Goal: Check status: Check status

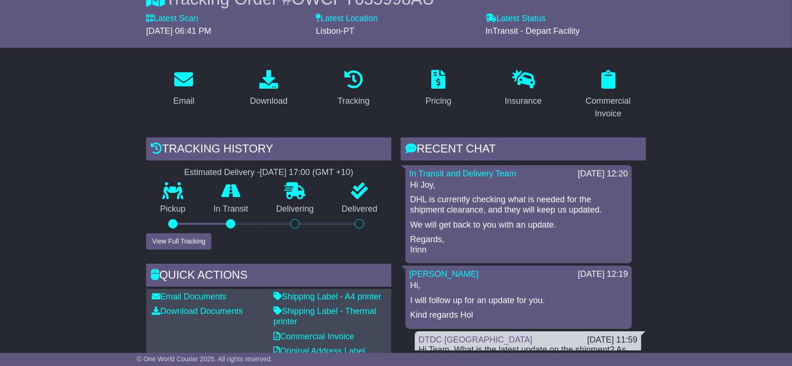
scroll to position [125, 0]
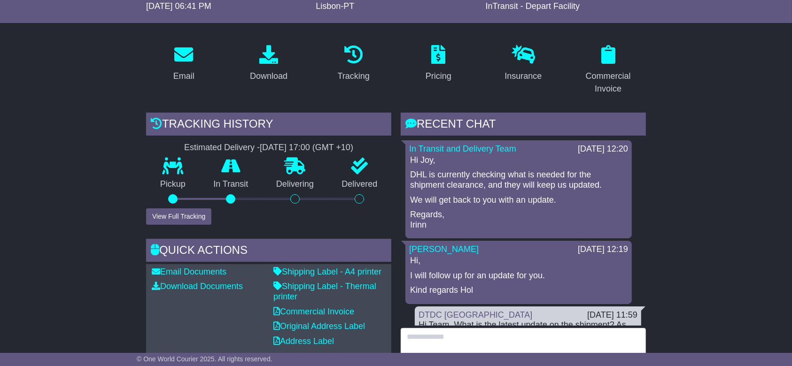
click at [458, 338] on textarea at bounding box center [522, 348] width 245 height 40
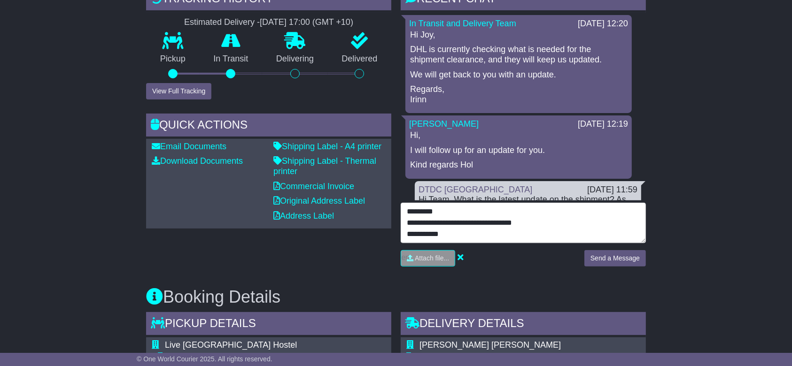
scroll to position [7, 0]
type textarea "**********"
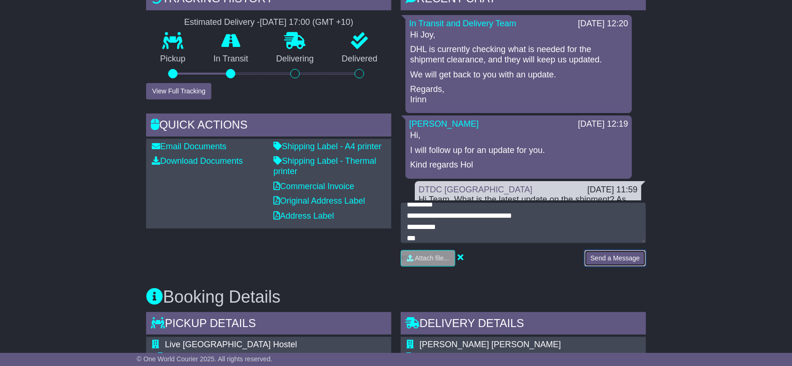
click at [594, 255] on button "Send a Message" at bounding box center [615, 258] width 62 height 16
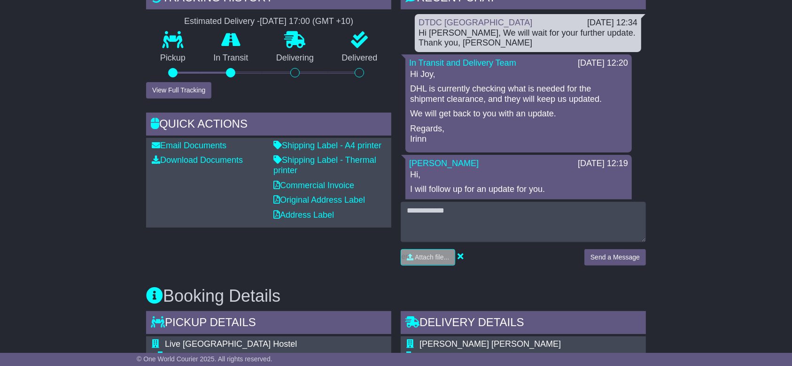
scroll to position [250, 0]
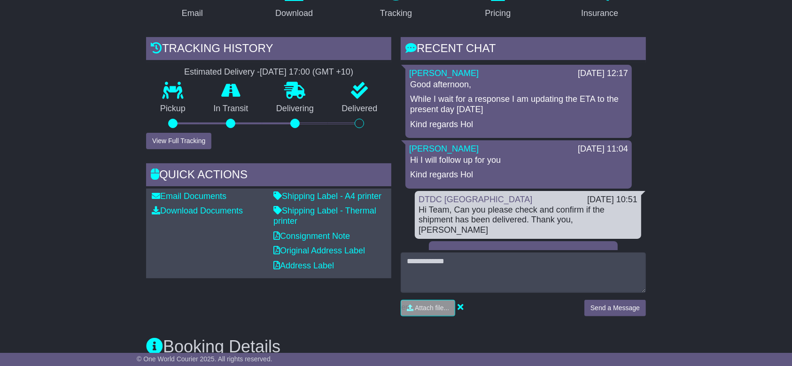
scroll to position [62, 0]
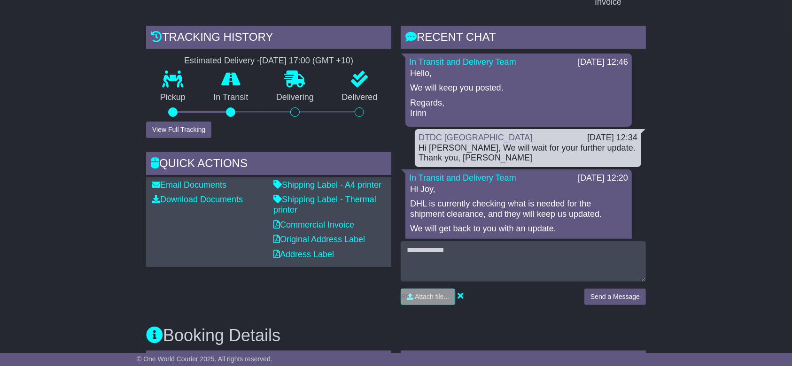
scroll to position [188, 0]
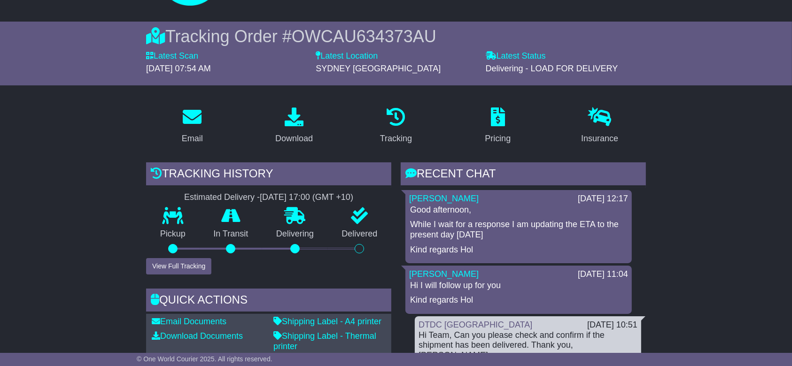
drag, startPoint x: 685, startPoint y: 204, endPoint x: 638, endPoint y: 239, distance: 58.9
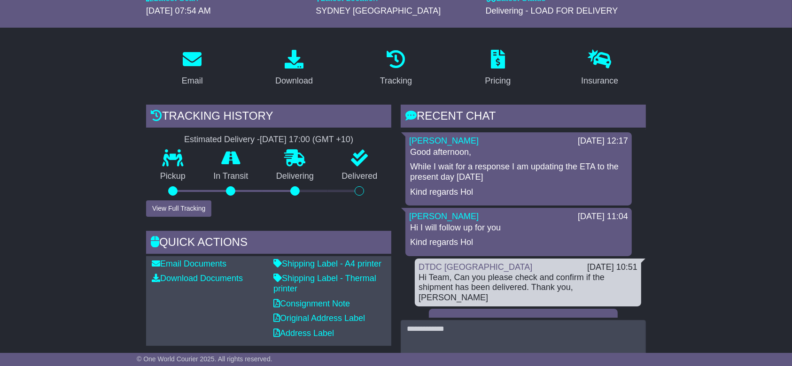
scroll to position [125, 0]
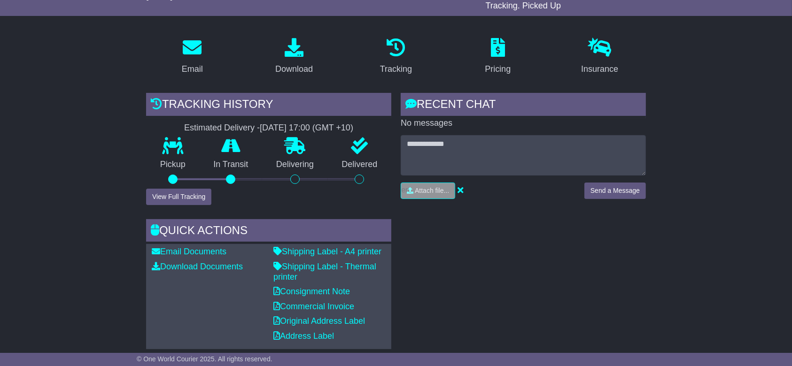
scroll to position [131, 0]
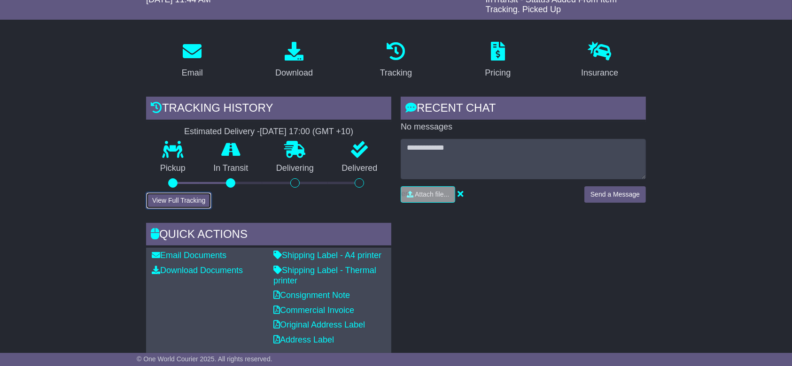
click at [183, 196] on button "View Full Tracking" at bounding box center [178, 200] width 65 height 16
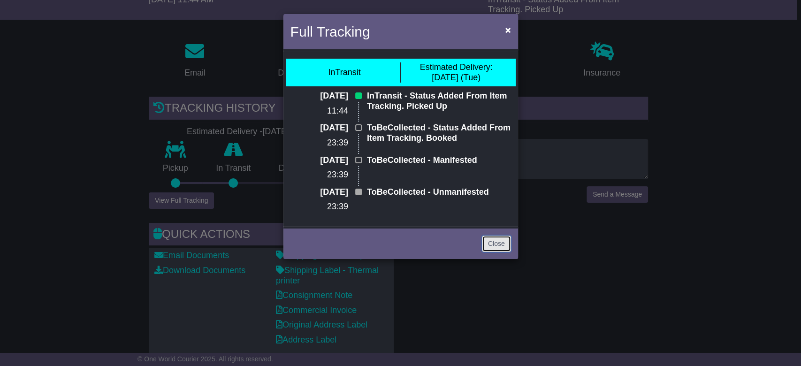
drag, startPoint x: 493, startPoint y: 241, endPoint x: 256, endPoint y: 280, distance: 239.7
click at [493, 241] on link "Close" at bounding box center [496, 244] width 29 height 16
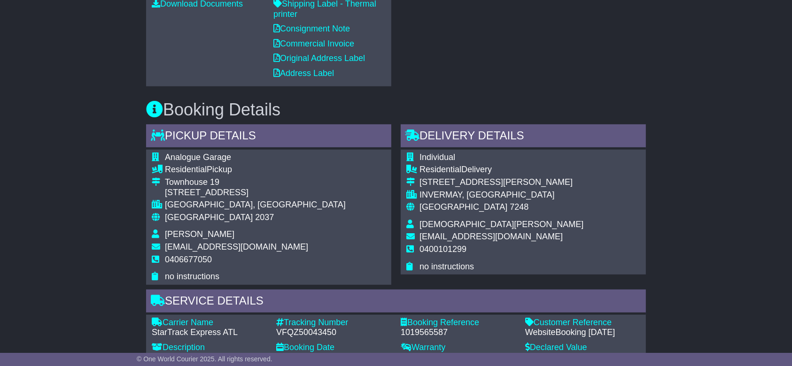
scroll to position [444, 0]
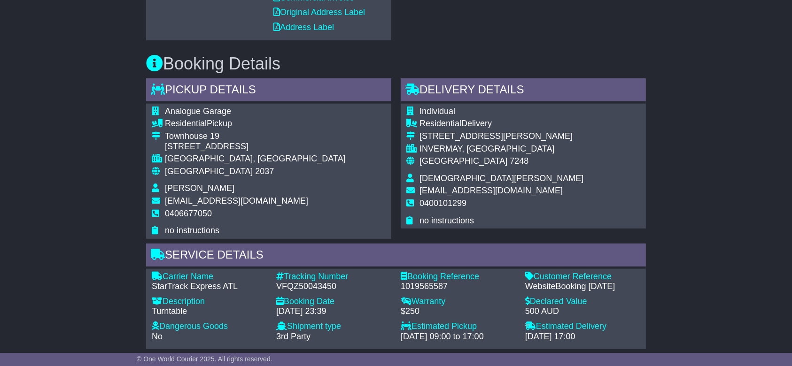
click at [88, 169] on div "Email Download Tracking Pricing Insurance" at bounding box center [396, 276] width 792 height 1111
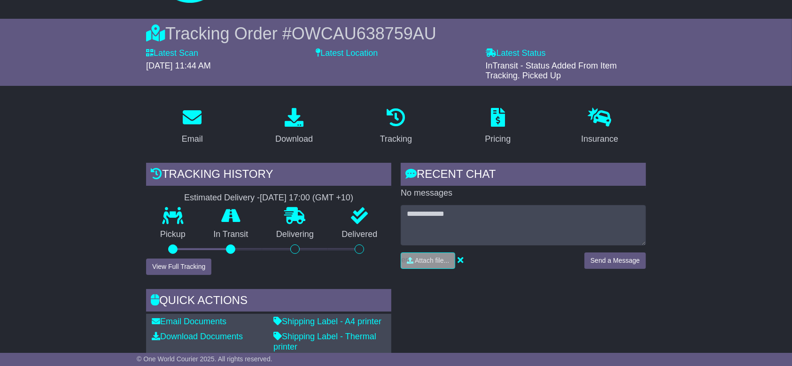
scroll to position [125, 0]
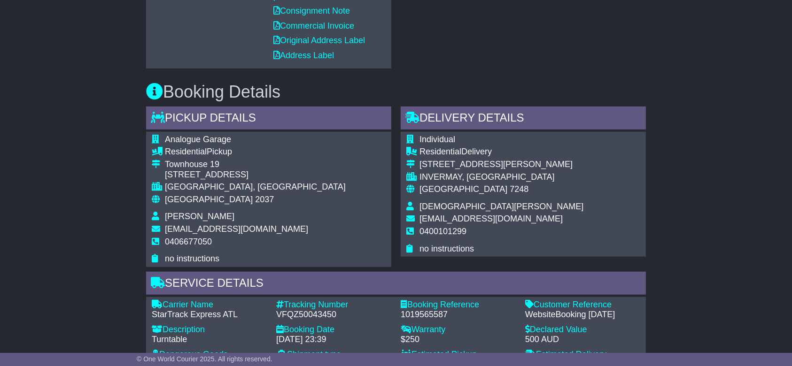
scroll to position [313, 0]
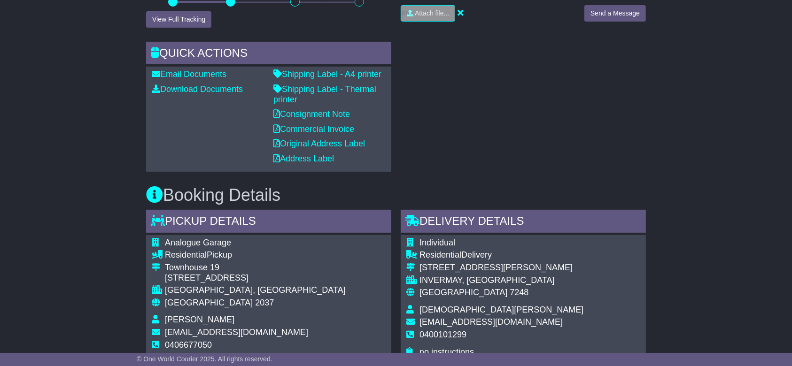
click at [565, 130] on div "RECENT CHAT Loading... No messages Attach file..." at bounding box center [523, 43] width 254 height 256
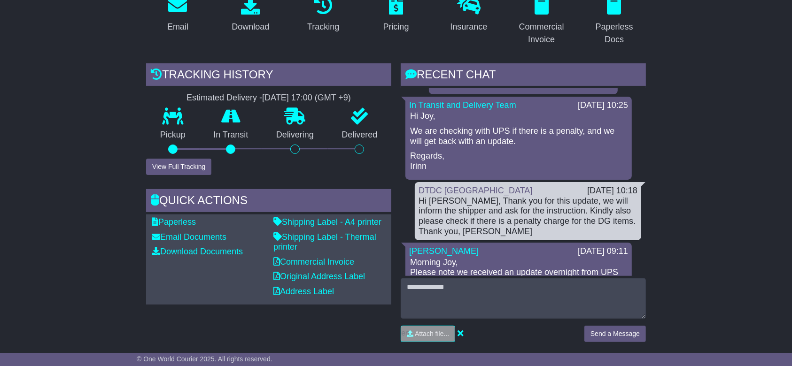
scroll to position [62, 0]
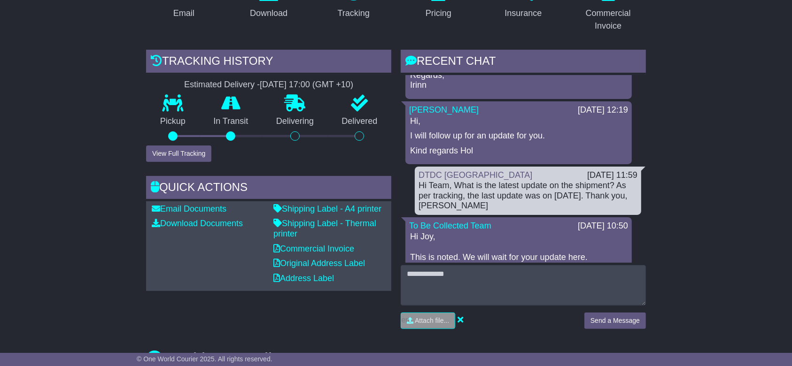
scroll to position [188, 0]
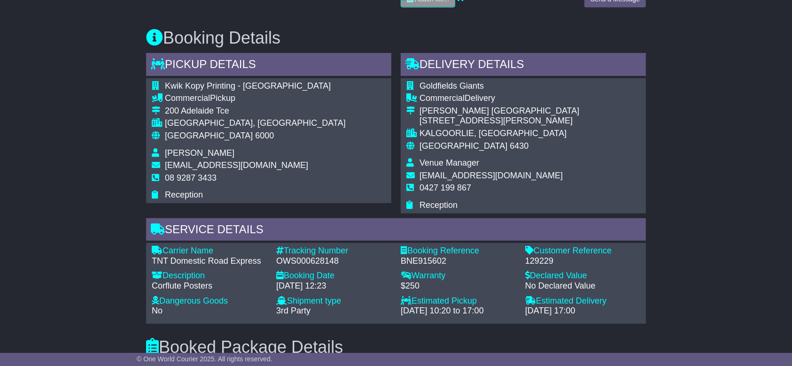
scroll to position [313, 0]
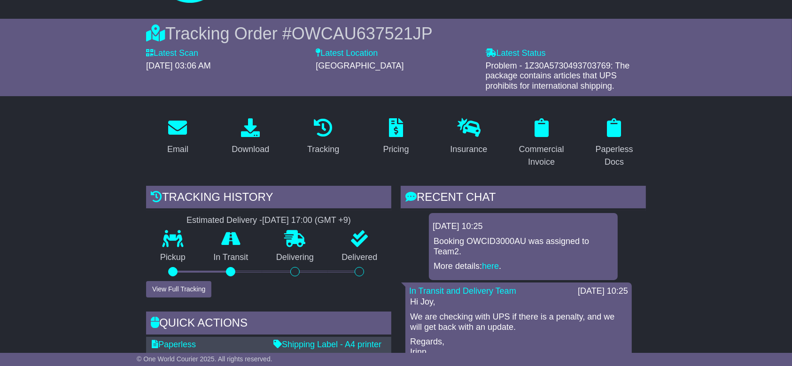
scroll to position [62, 0]
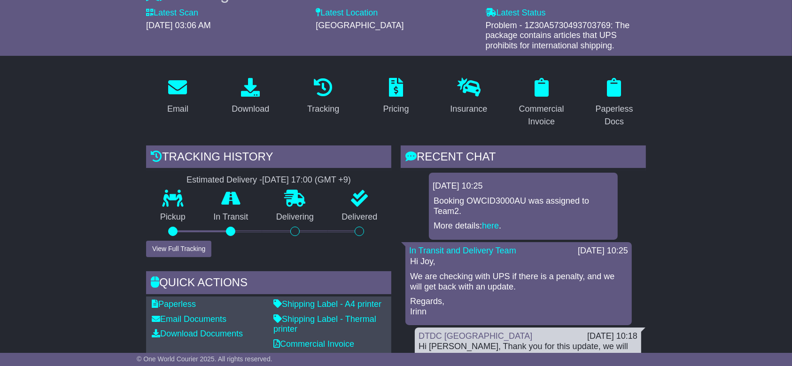
scroll to position [125, 0]
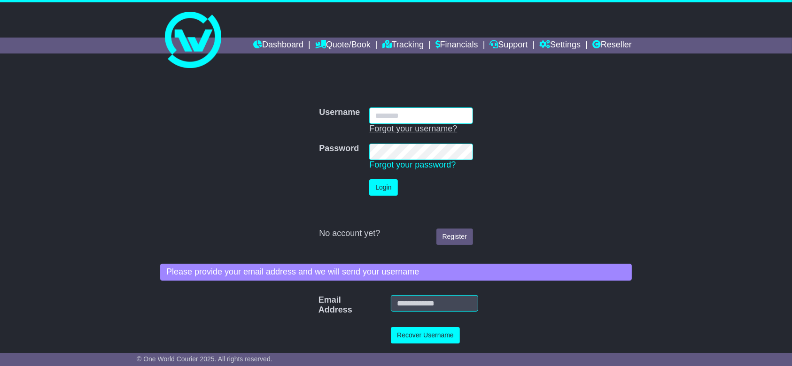
type input "**********"
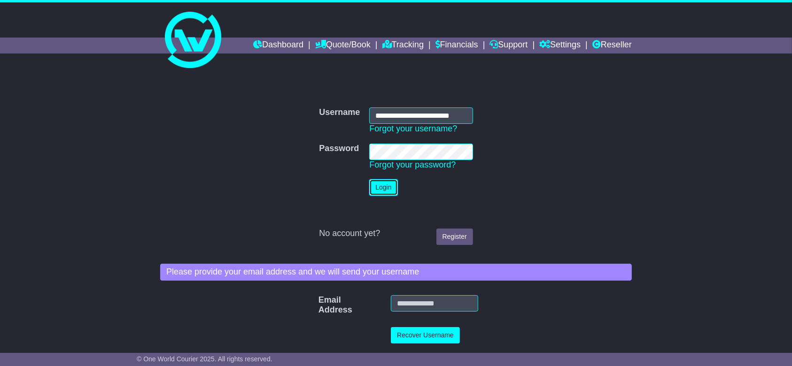
click at [385, 183] on button "Login" at bounding box center [383, 187] width 28 height 16
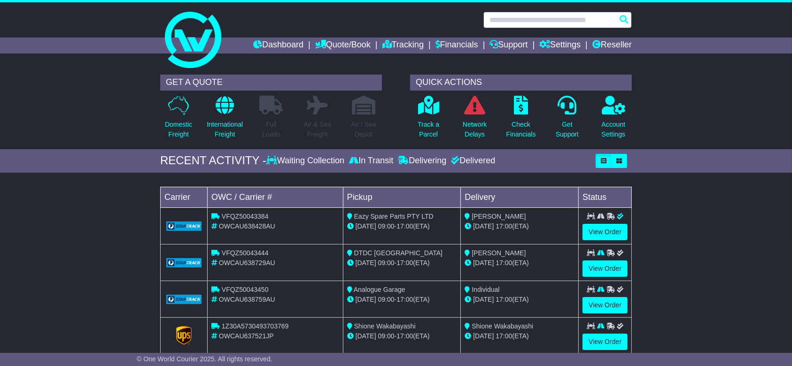
click at [542, 20] on input "text" at bounding box center [557, 20] width 148 height 16
paste input "**********"
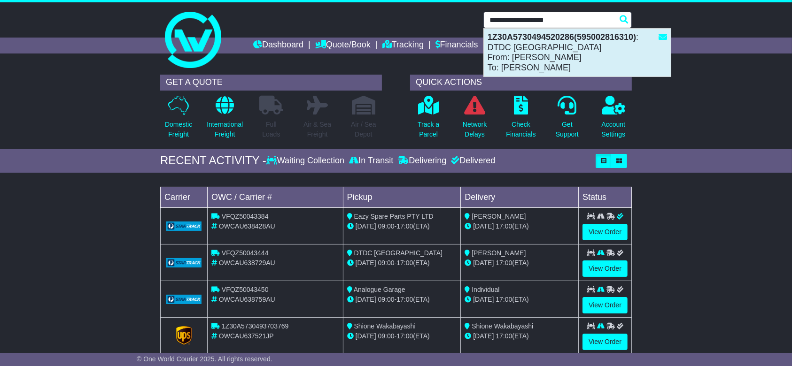
click at [570, 52] on div "1Z30A5730494520286(595002816310) : DTDC Australia From: Thomas Chimainski To: S…" at bounding box center [577, 53] width 187 height 48
type input "**********"
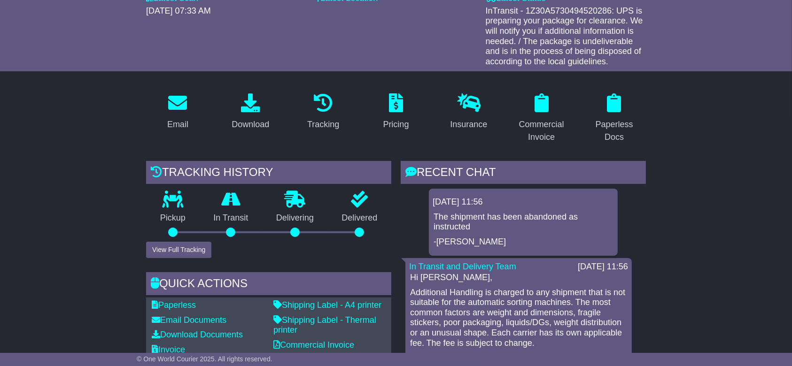
scroll to position [125, 0]
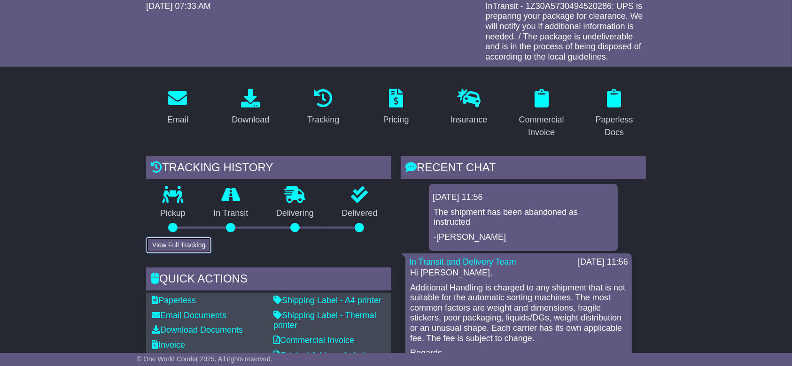
click at [179, 241] on button "View Full Tracking" at bounding box center [178, 245] width 65 height 16
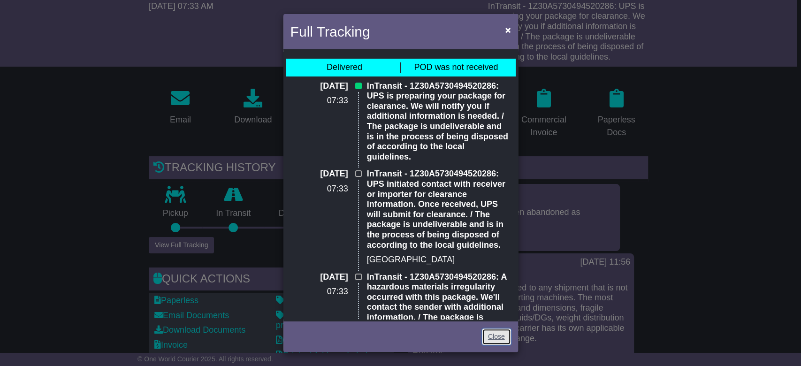
click at [494, 336] on link "Close" at bounding box center [496, 337] width 29 height 16
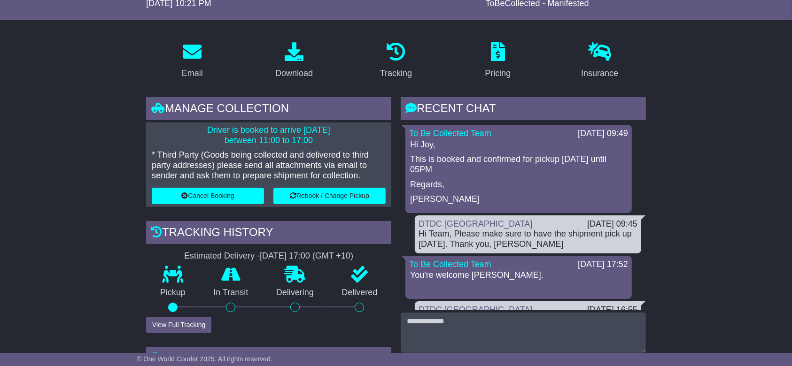
scroll to position [188, 0]
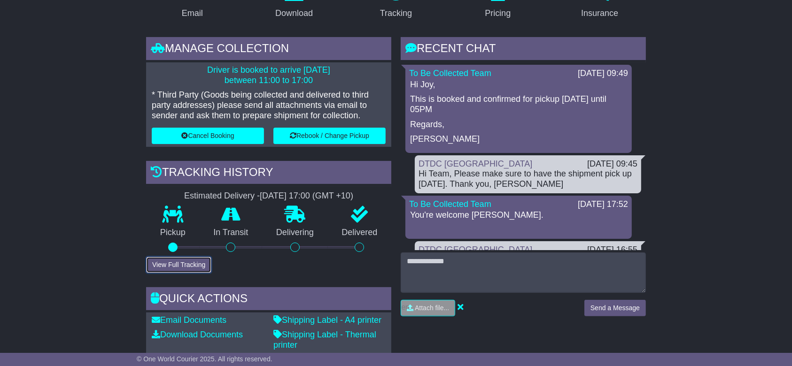
click at [175, 263] on button "View Full Tracking" at bounding box center [178, 265] width 65 height 16
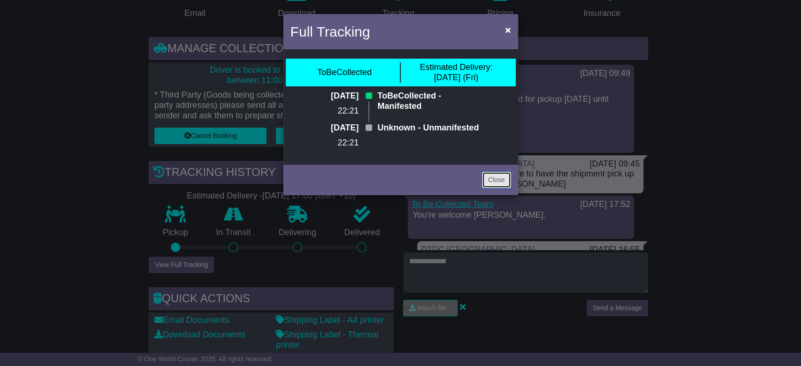
drag, startPoint x: 493, startPoint y: 201, endPoint x: 441, endPoint y: 204, distance: 51.7
click at [493, 188] on link "Close" at bounding box center [496, 180] width 29 height 16
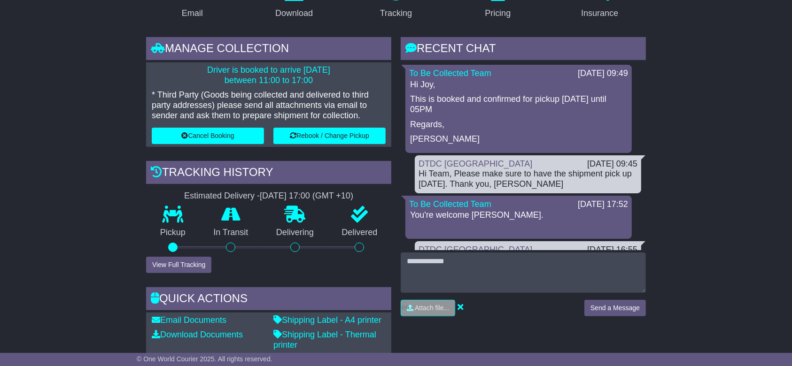
drag, startPoint x: 34, startPoint y: 201, endPoint x: 229, endPoint y: 226, distance: 196.9
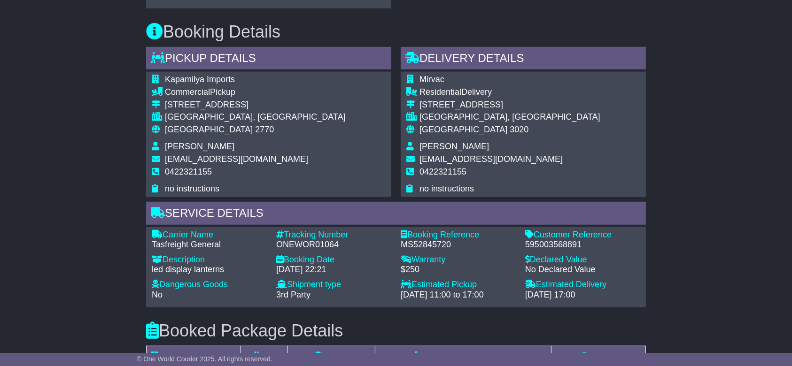
scroll to position [626, 0]
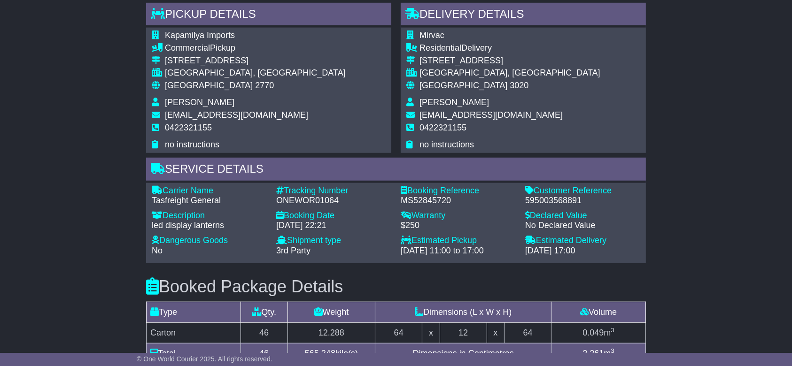
click at [323, 200] on div "ONEWOR01064" at bounding box center [333, 201] width 115 height 10
copy div "ONEWOR01064"
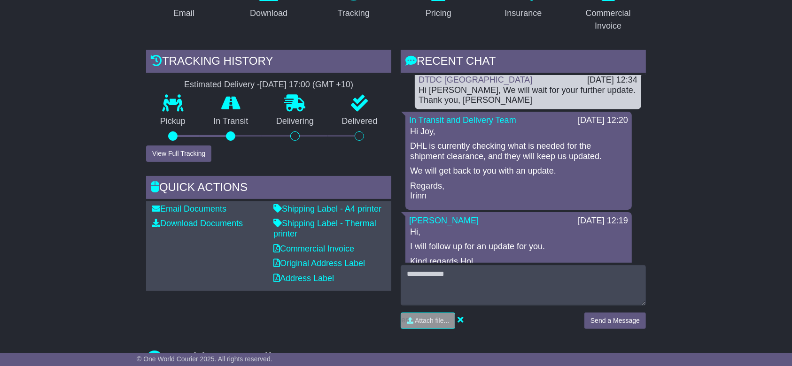
scroll to position [62, 0]
